Goal: Information Seeking & Learning: Learn about a topic

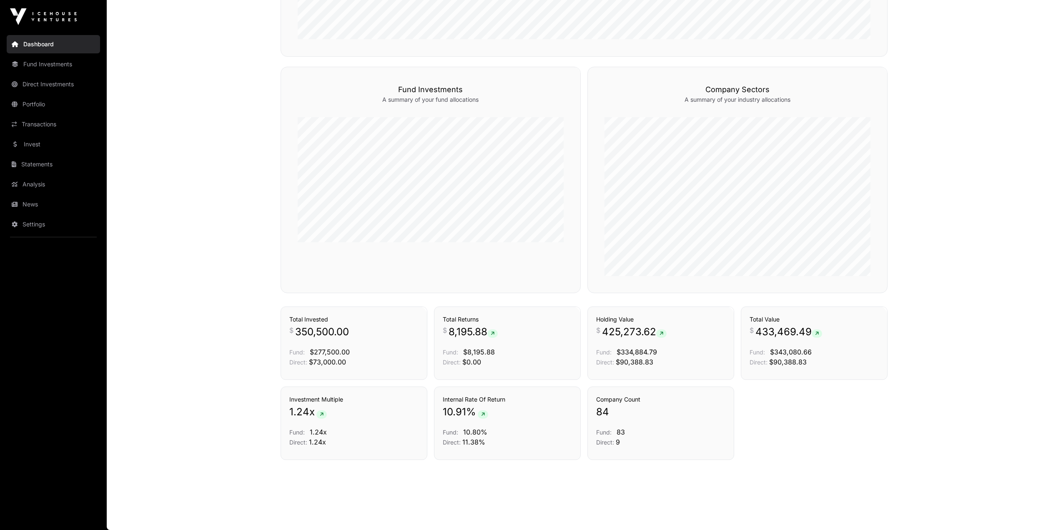
scroll to position [365, 0]
click at [53, 45] on link "Dashboard" at bounding box center [53, 44] width 93 height 18
click at [29, 207] on link "News" at bounding box center [53, 204] width 93 height 18
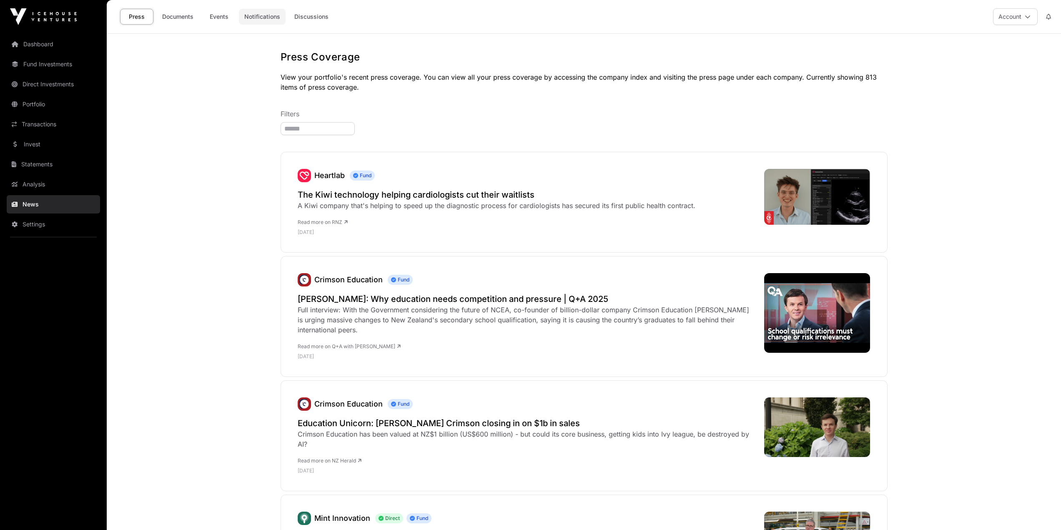
click at [271, 15] on link "Notifications" at bounding box center [262, 17] width 47 height 16
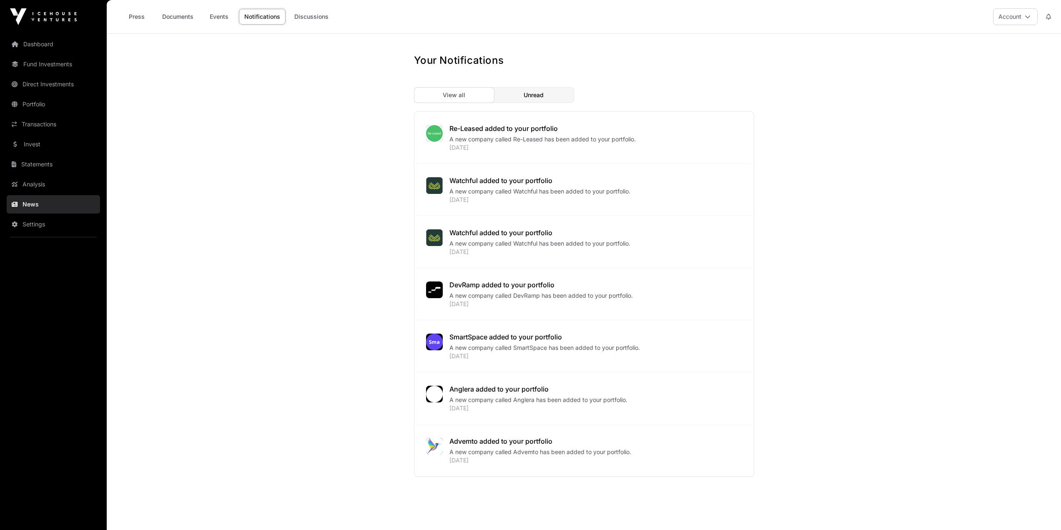
click at [525, 96] on span "Unread" at bounding box center [534, 95] width 20 height 8
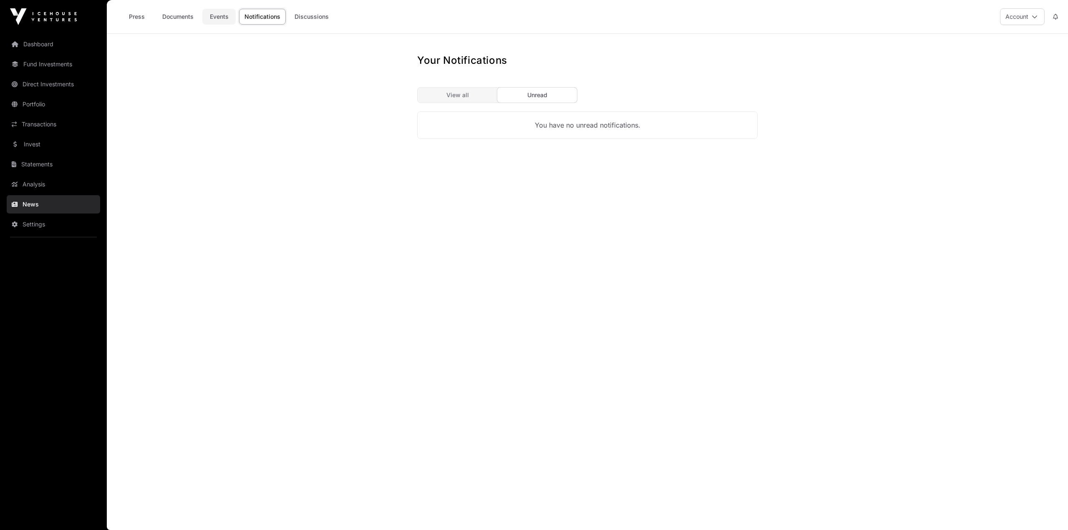
click at [216, 14] on link "Events" at bounding box center [218, 17] width 33 height 16
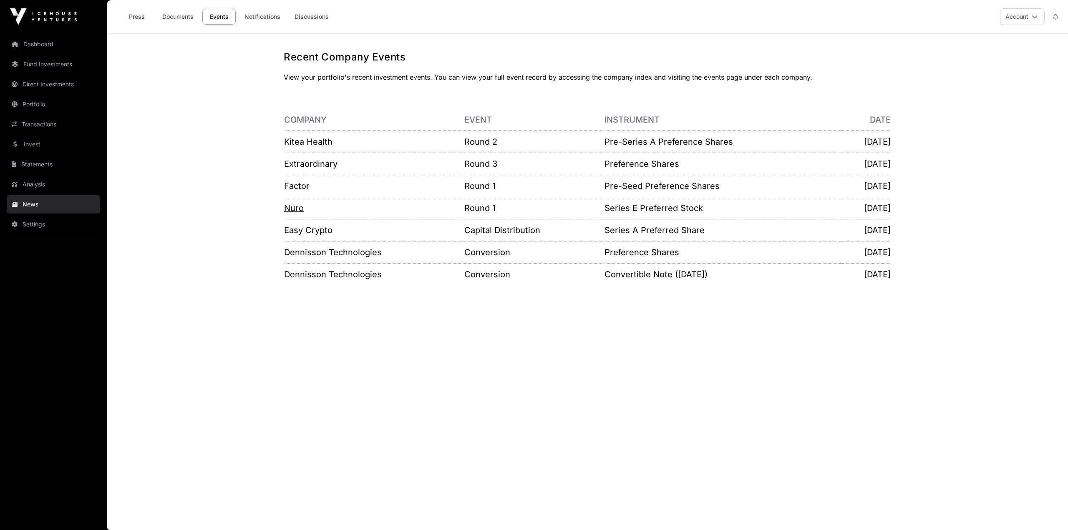
click at [288, 208] on link "Nuro" at bounding box center [294, 208] width 20 height 10
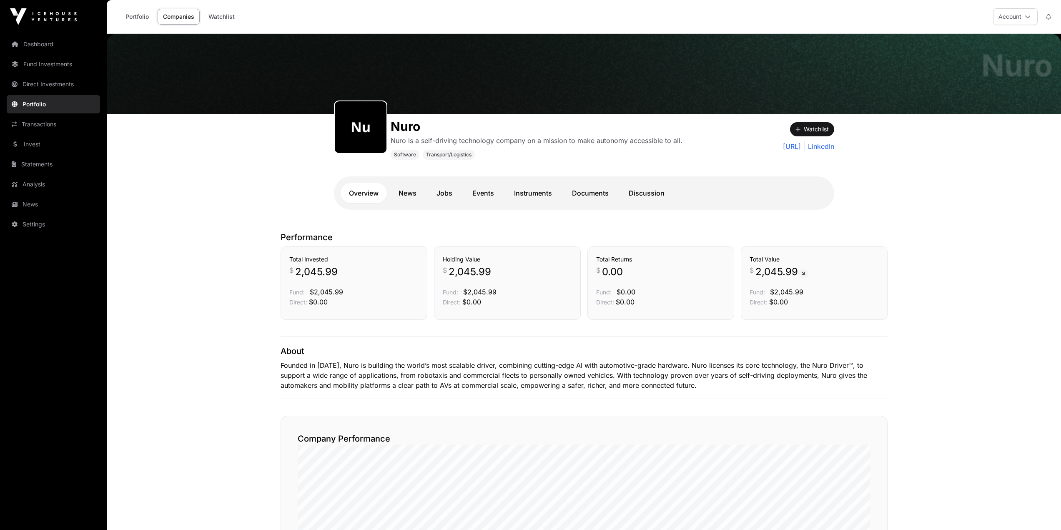
click at [398, 123] on h1 "Nuro" at bounding box center [537, 126] width 292 height 15
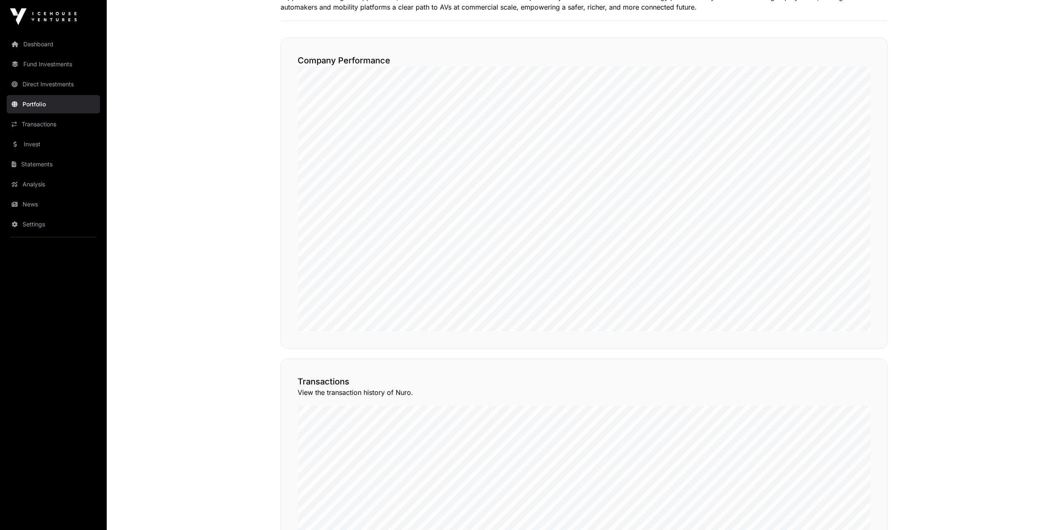
scroll to position [250, 0]
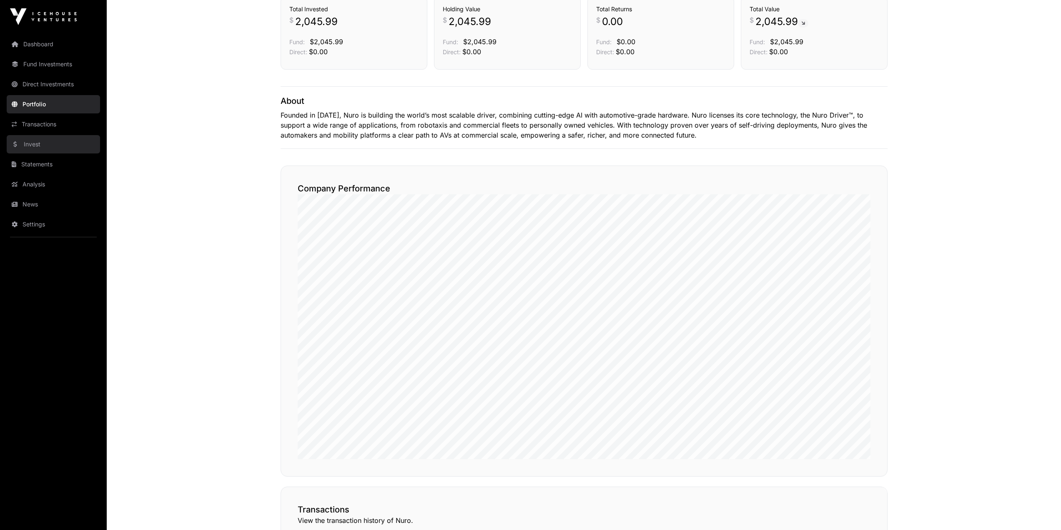
click at [31, 146] on link "Invest" at bounding box center [53, 144] width 93 height 18
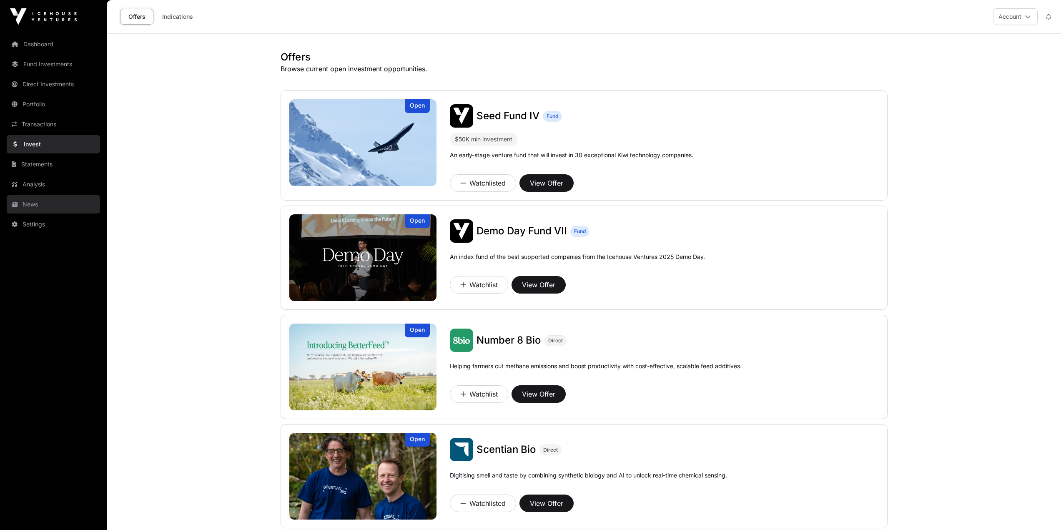
click at [45, 204] on link "News" at bounding box center [53, 204] width 93 height 18
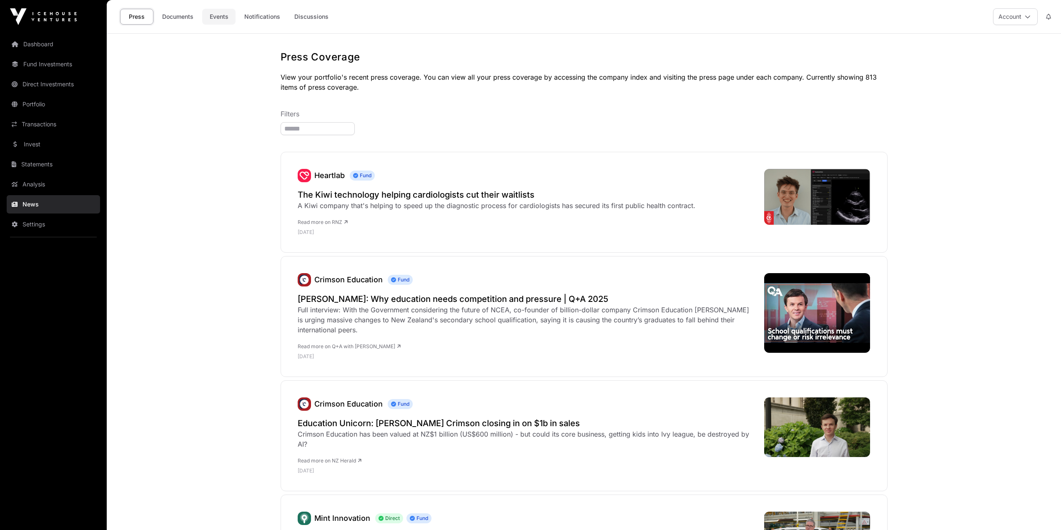
click at [216, 11] on link "Events" at bounding box center [218, 17] width 33 height 16
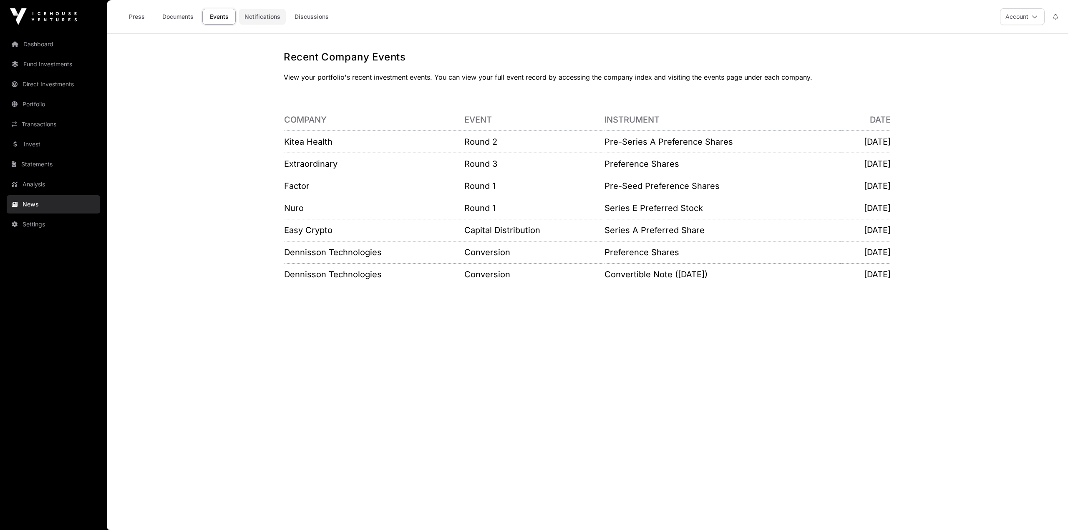
click at [264, 11] on link "Notifications" at bounding box center [262, 17] width 47 height 16
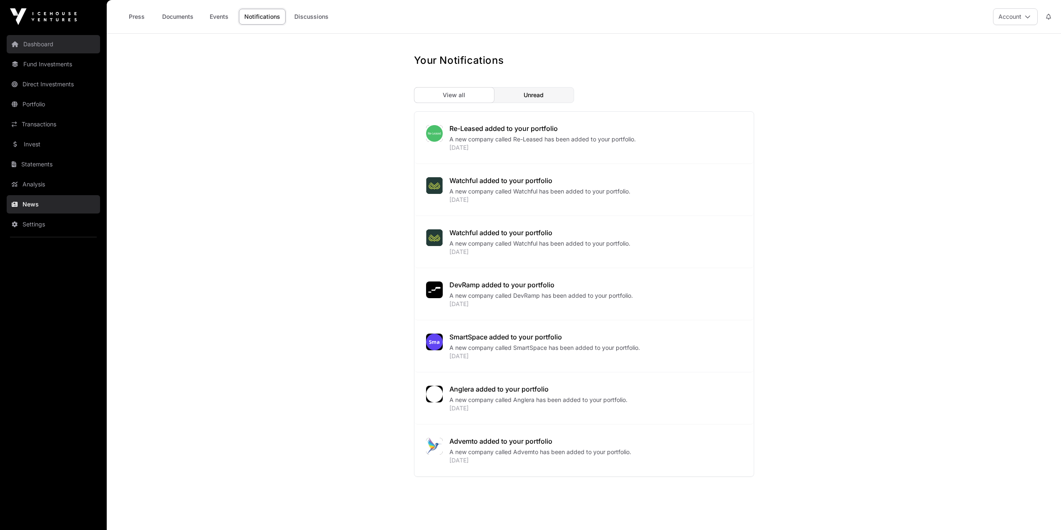
click at [47, 43] on link "Dashboard" at bounding box center [53, 44] width 93 height 18
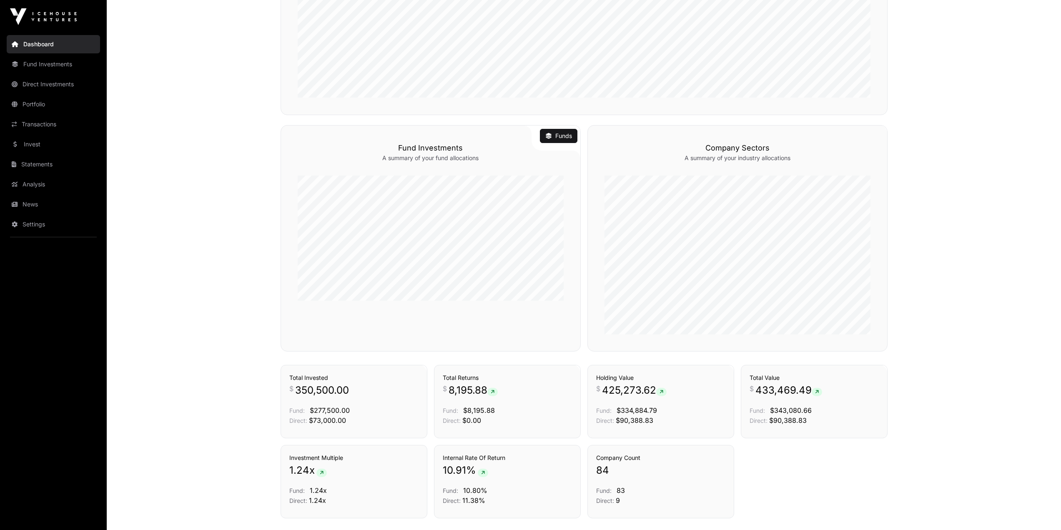
scroll to position [365, 0]
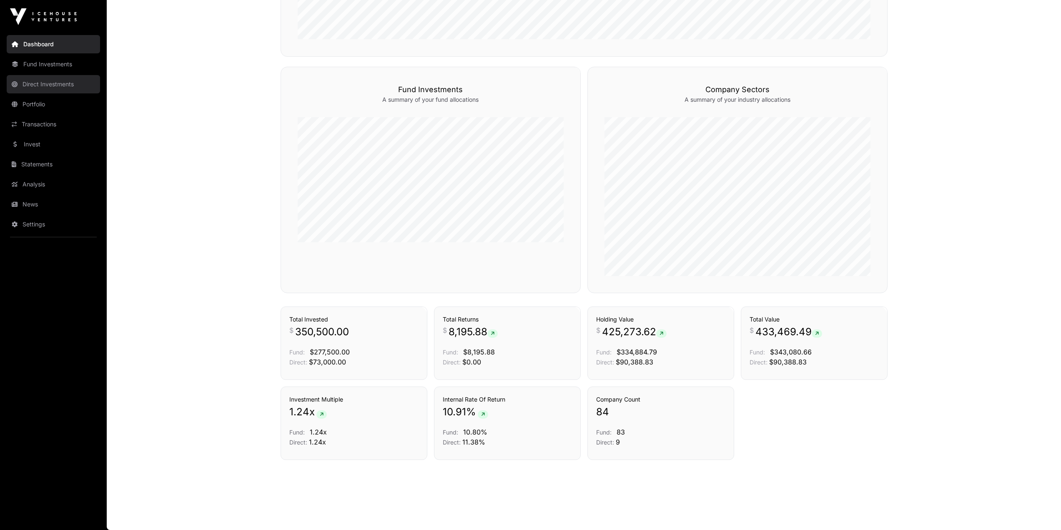
click at [57, 89] on link "Direct Investments" at bounding box center [53, 84] width 93 height 18
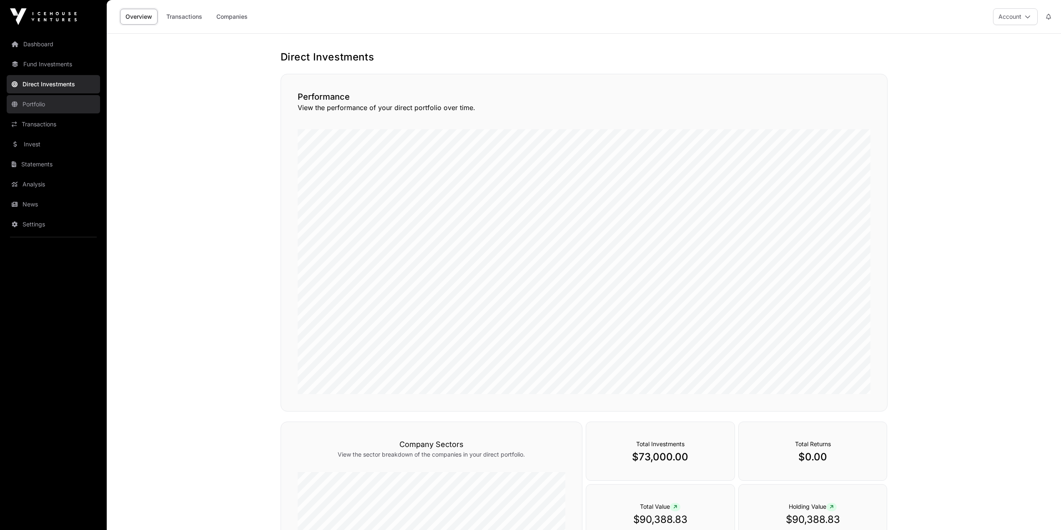
click at [55, 111] on link "Portfolio" at bounding box center [53, 104] width 93 height 18
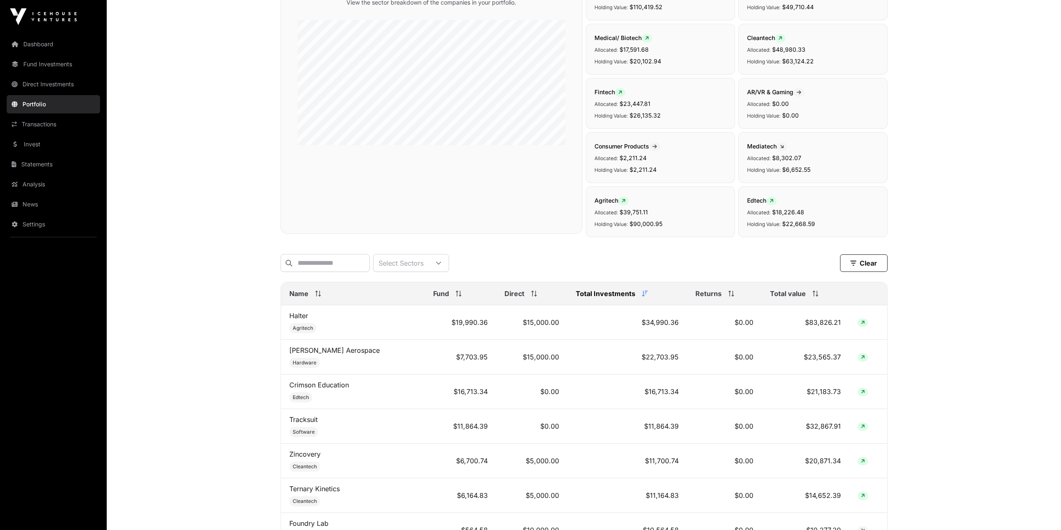
scroll to position [167, 0]
